Goal: Information Seeking & Learning: Learn about a topic

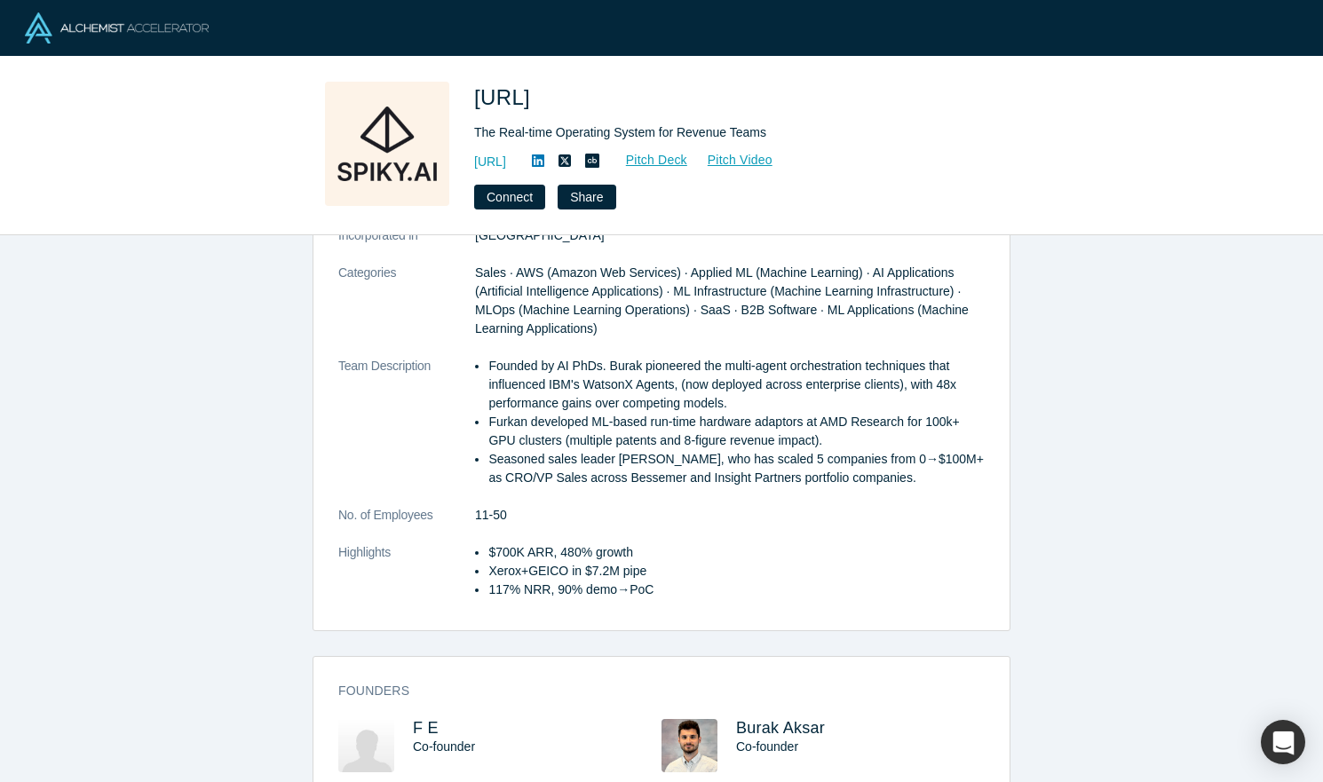
scroll to position [150, 0]
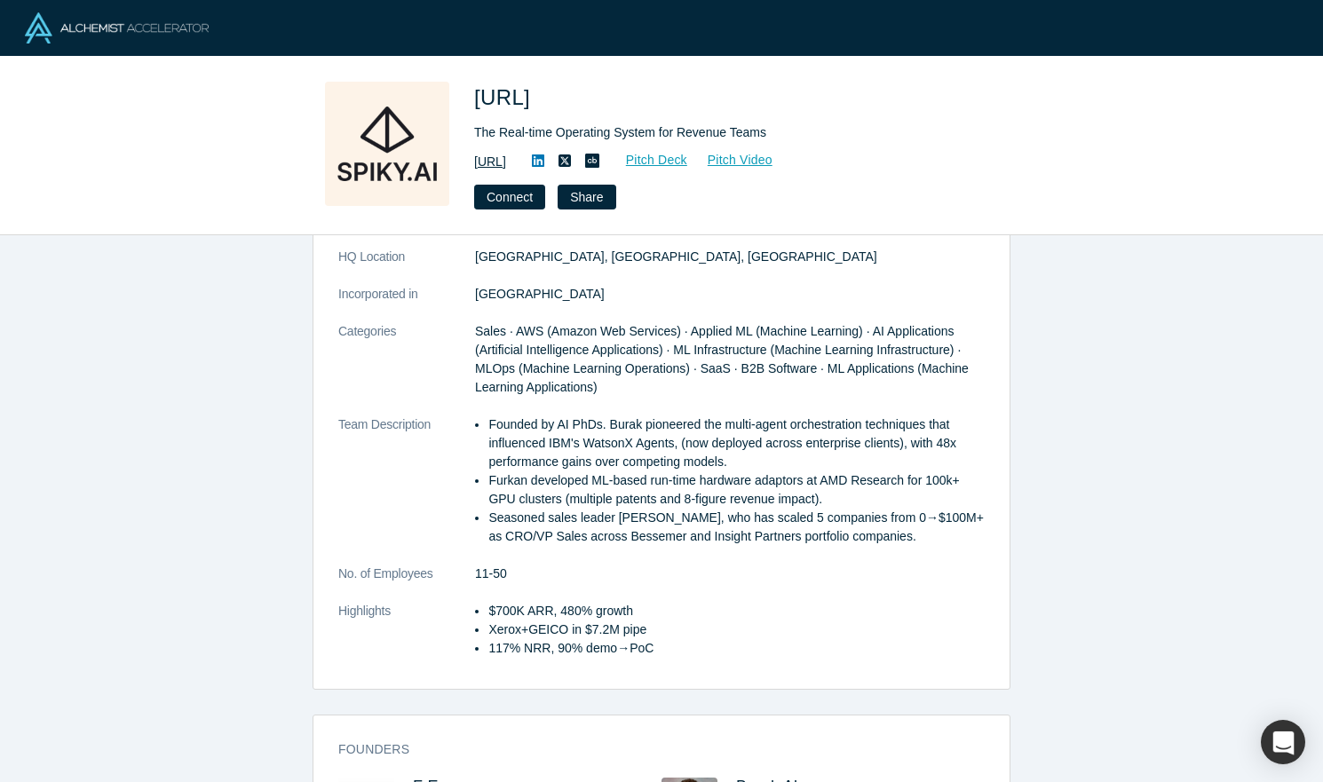
click at [506, 157] on link "https://spiky.ai/" at bounding box center [490, 162] width 32 height 19
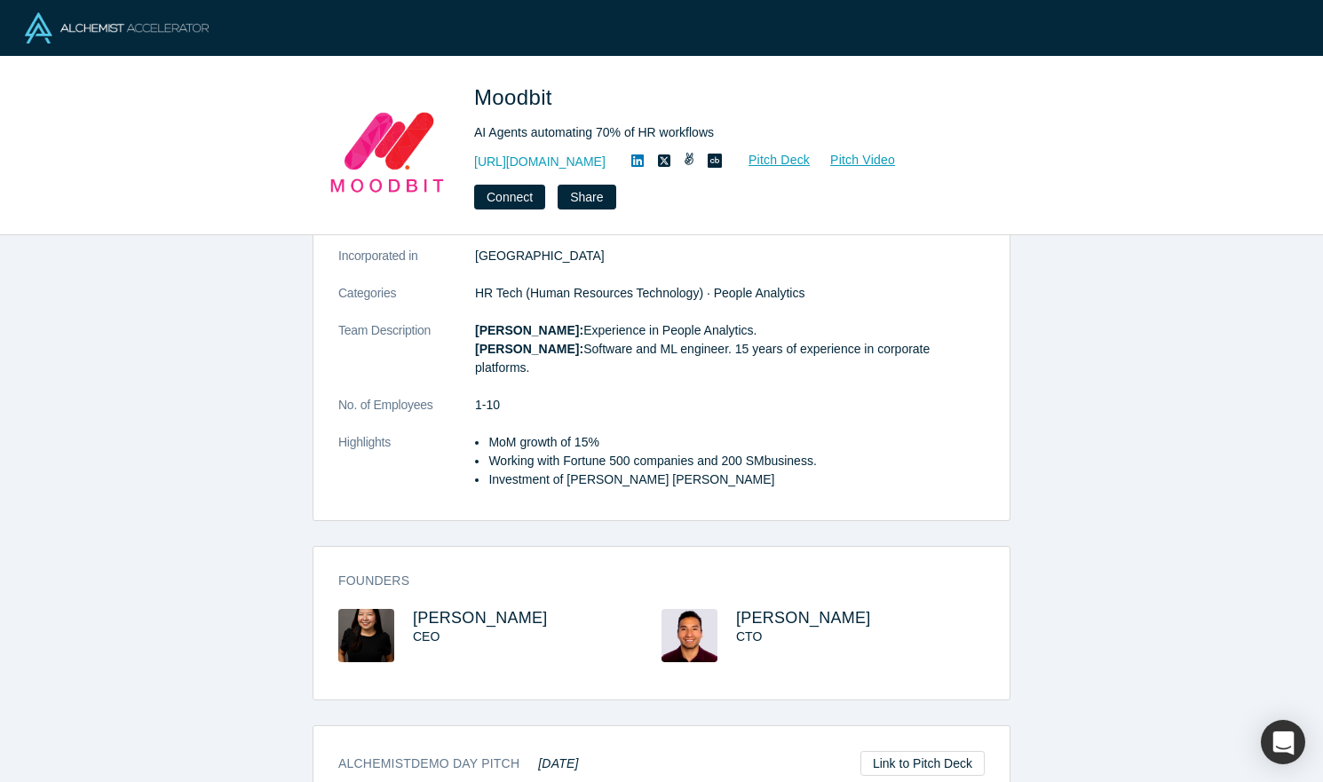
scroll to position [347, 0]
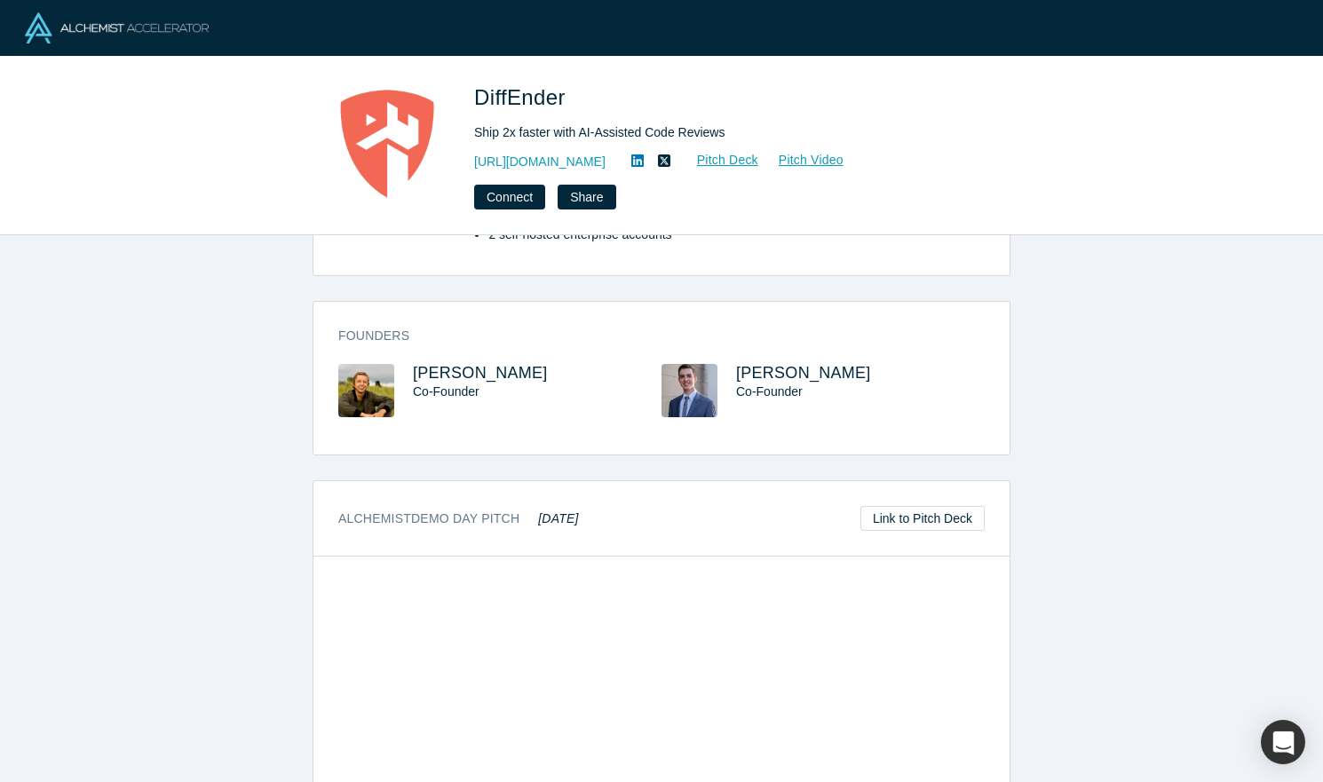
scroll to position [681, 0]
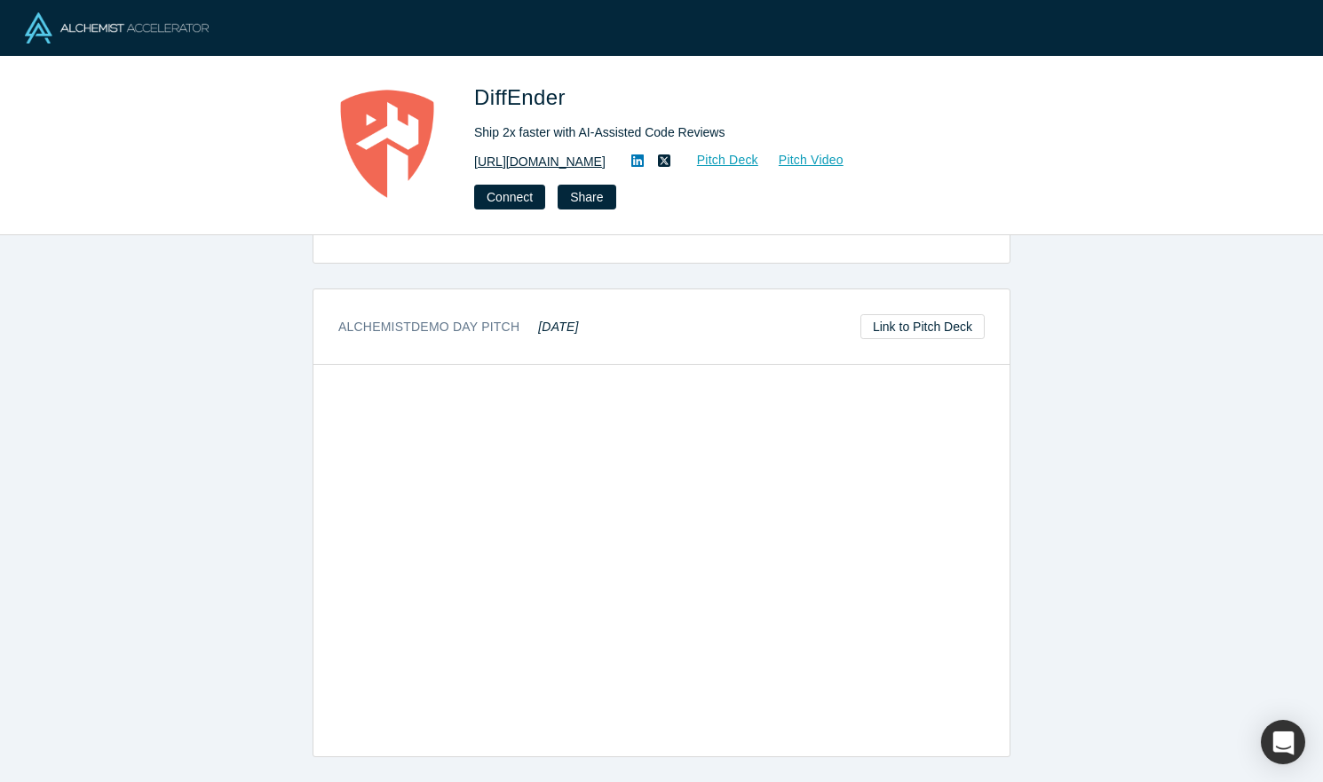
click at [542, 162] on link "https://diffender.com/" at bounding box center [539, 162] width 131 height 19
click at [197, 347] on div "overview Description The software engineering bottleneck is no longer writing c…" at bounding box center [661, 508] width 1323 height 547
click at [725, 162] on link "Pitch Deck" at bounding box center [718, 160] width 82 height 20
